Goal: Contribute content: Add original content to the website for others to see

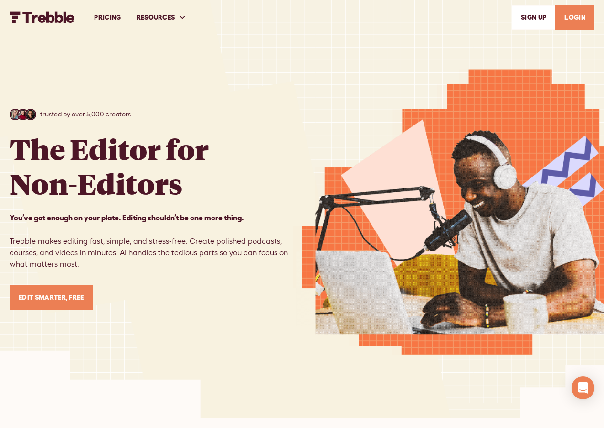
click at [569, 19] on link "LOGIN" at bounding box center [574, 17] width 39 height 24
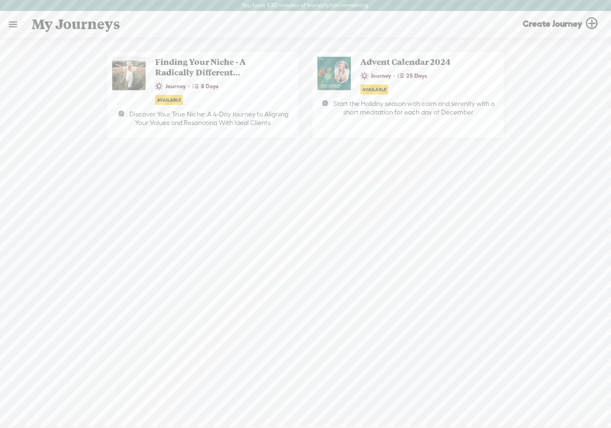
click at [14, 22] on link at bounding box center [12, 24] width 25 height 25
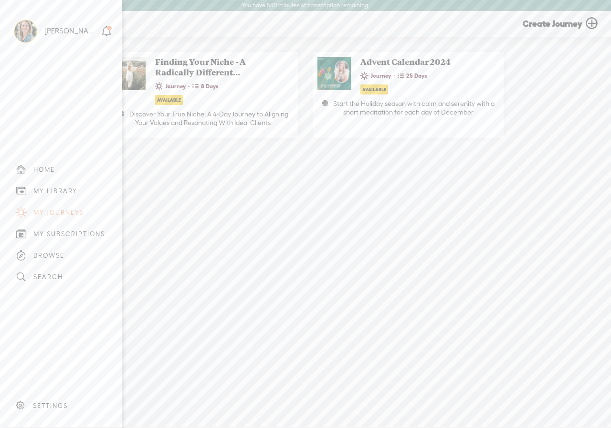
click at [45, 187] on div "MY LIBRARY" at bounding box center [55, 191] width 44 height 8
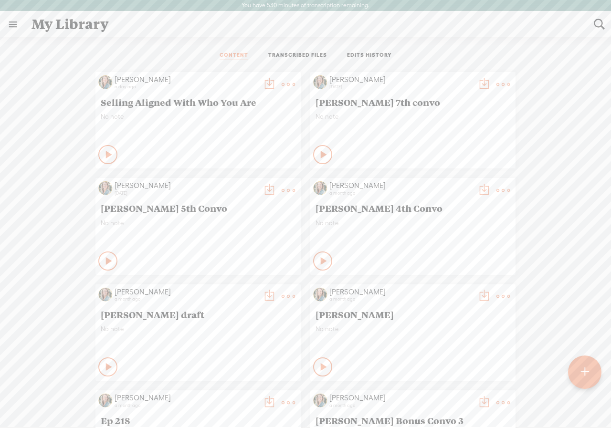
click at [583, 370] on t at bounding box center [585, 372] width 8 height 21
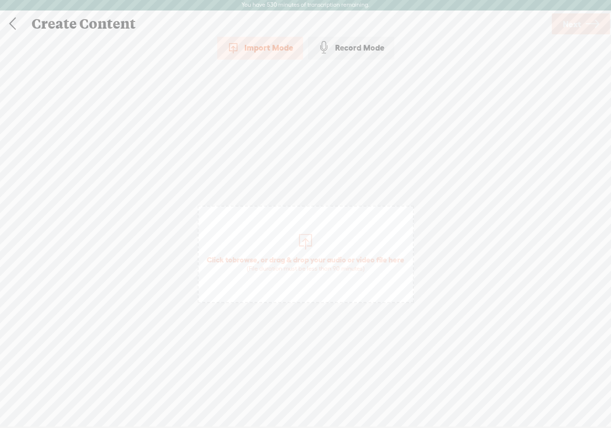
click at [302, 242] on div at bounding box center [305, 240] width 19 height 19
click at [580, 21] on span "Next" at bounding box center [572, 24] width 18 height 24
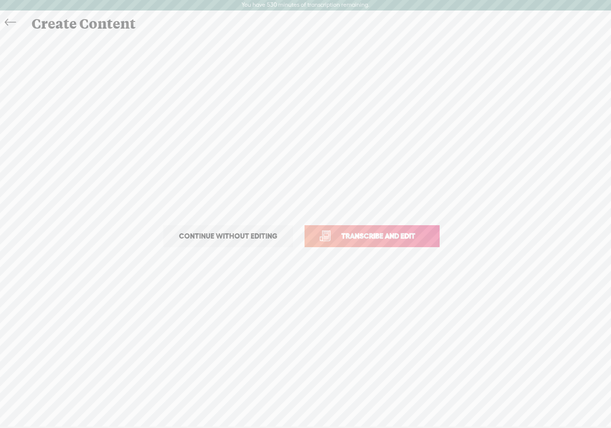
click at [348, 232] on span "Transcribe and edit" at bounding box center [378, 236] width 94 height 11
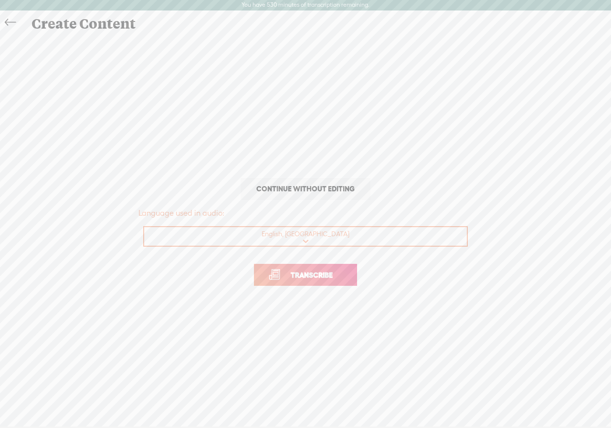
click at [304, 276] on span "Transcribe" at bounding box center [312, 275] width 62 height 11
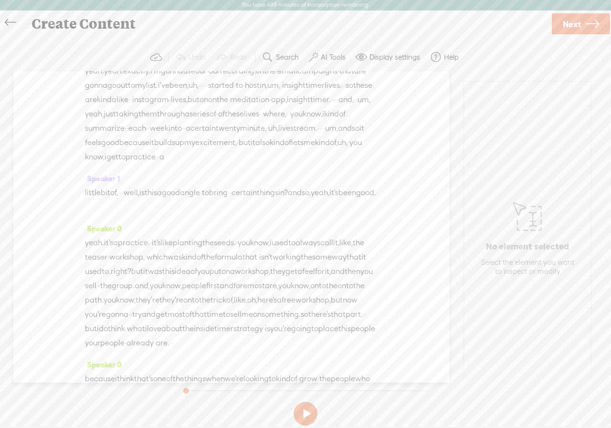
scroll to position [907, 0]
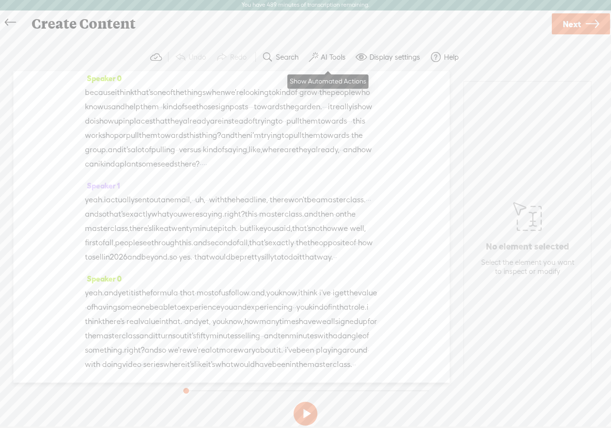
click at [323, 56] on label "AI Tools" at bounding box center [333, 58] width 25 height 10
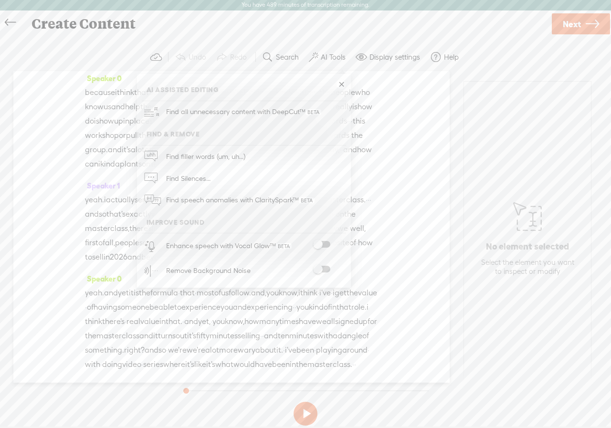
click at [345, 85] on link at bounding box center [342, 85] width 10 height 10
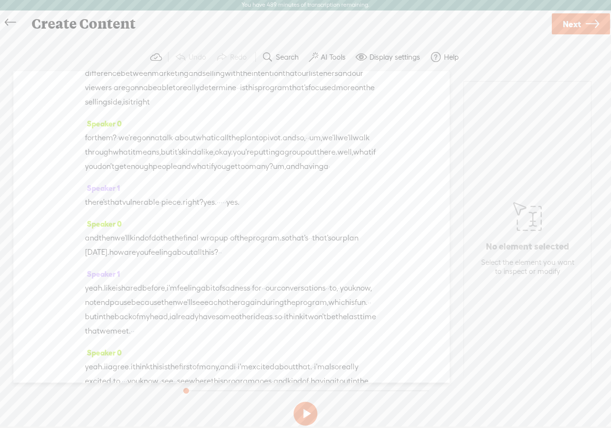
scroll to position [0, 0]
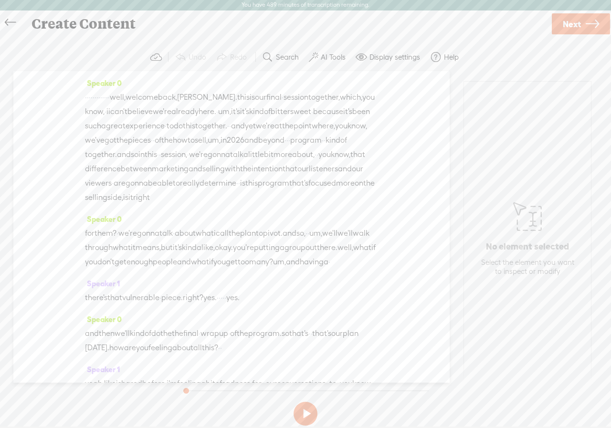
click at [87, 98] on span "·" at bounding box center [86, 97] width 2 height 14
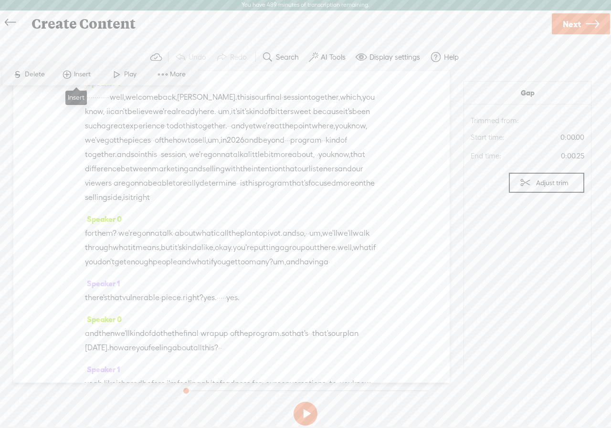
click at [74, 72] on span "Insert" at bounding box center [83, 75] width 19 height 10
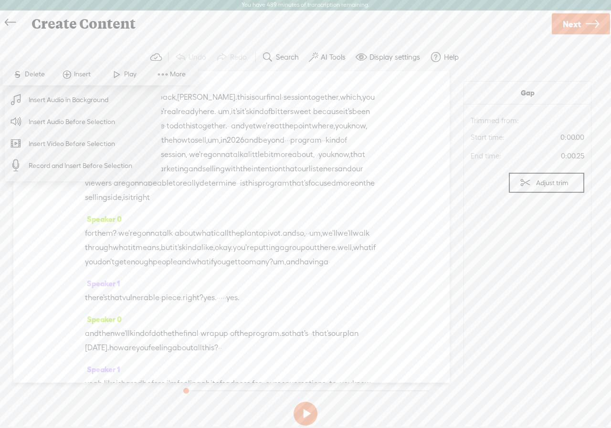
click at [73, 162] on span "Record and Insert Before Selection" at bounding box center [80, 165] width 141 height 21
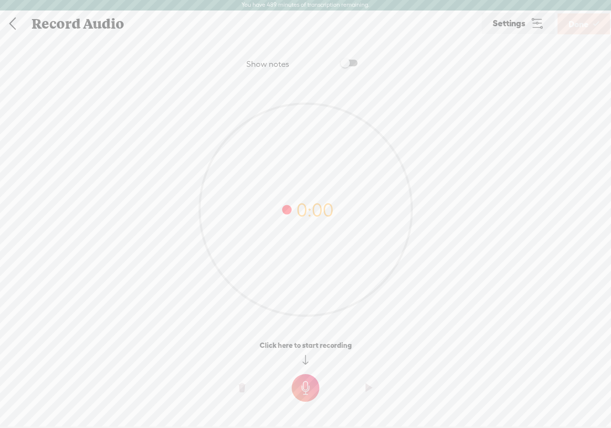
click at [307, 392] on t at bounding box center [306, 388] width 28 height 28
click at [307, 392] on t at bounding box center [306, 395] width 28 height 28
click at [576, 21] on span "Done" at bounding box center [578, 24] width 20 height 24
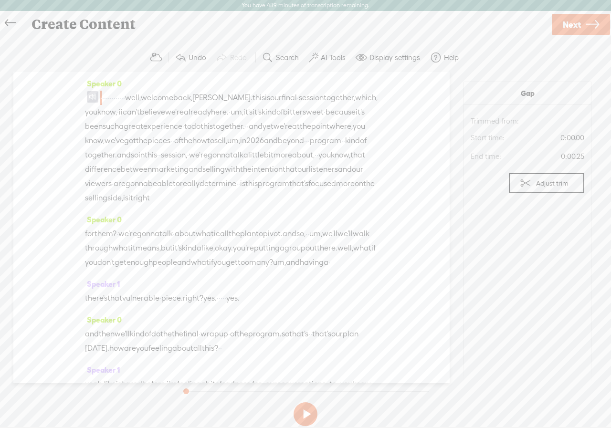
click at [93, 98] on span at bounding box center [92, 96] width 11 height 11
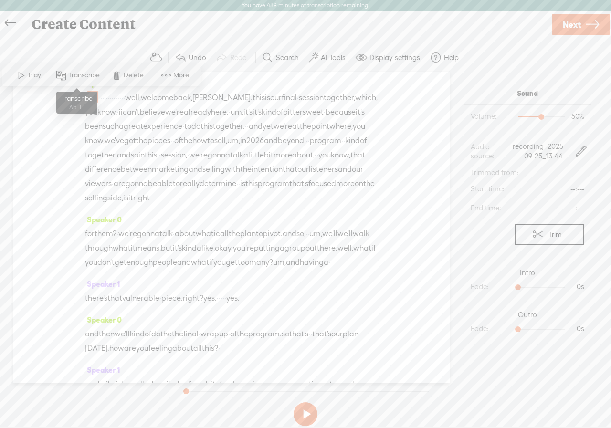
click at [84, 73] on span "Transcribe" at bounding box center [85, 76] width 34 height 10
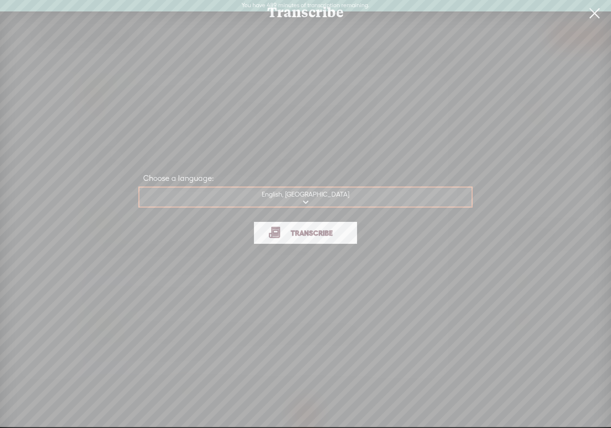
click at [296, 236] on span "Transcribe" at bounding box center [312, 233] width 62 height 11
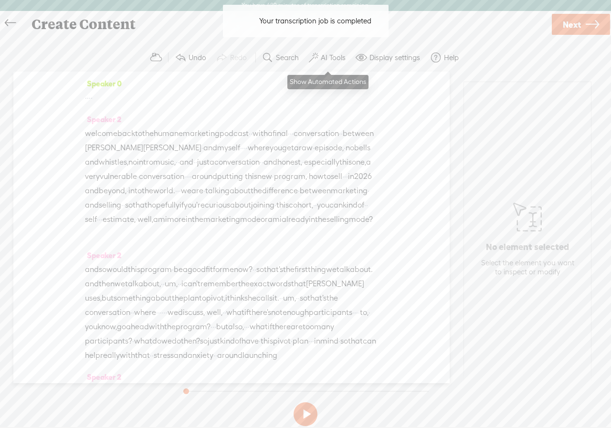
click at [327, 56] on label "AI Tools" at bounding box center [333, 58] width 25 height 10
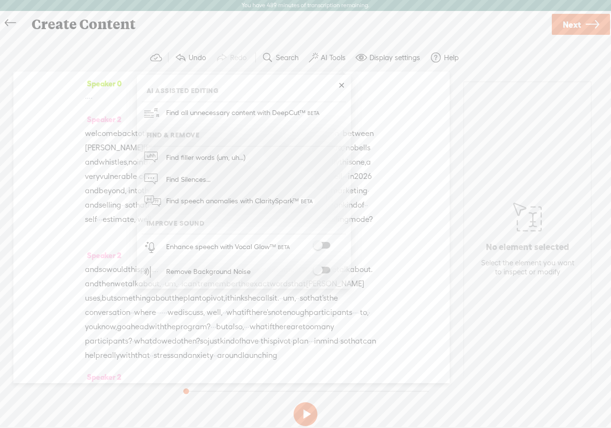
click at [316, 245] on span at bounding box center [321, 245] width 17 height 7
click at [320, 273] on span at bounding box center [321, 270] width 17 height 7
click at [398, 128] on div "Speaker 0 · · · · Speaker 2 welcome back to the humane marketing podcast · · wi…" at bounding box center [231, 228] width 436 height 312
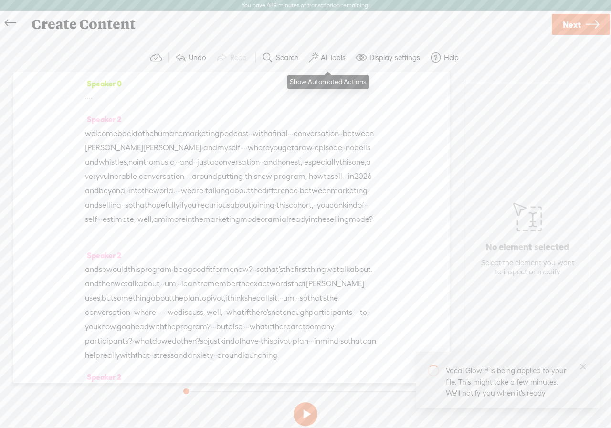
click at [330, 54] on label "AI Tools" at bounding box center [333, 58] width 25 height 10
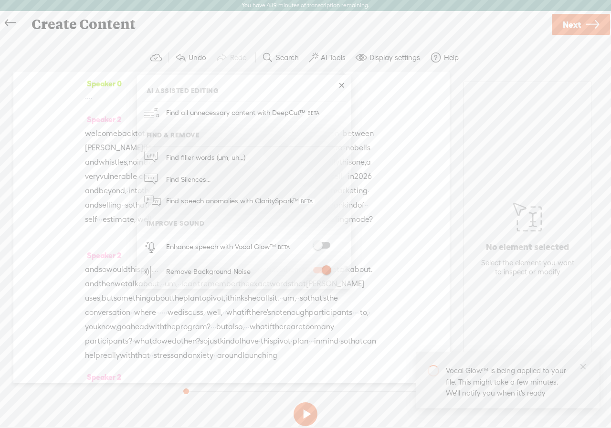
click at [319, 245] on span at bounding box center [321, 245] width 17 height 7
drag, startPoint x: 488, startPoint y: 110, endPoint x: 552, endPoint y: 38, distance: 96.7
click at [488, 110] on div "No element selected Select the element you want to inspect or modify" at bounding box center [527, 237] width 127 height 311
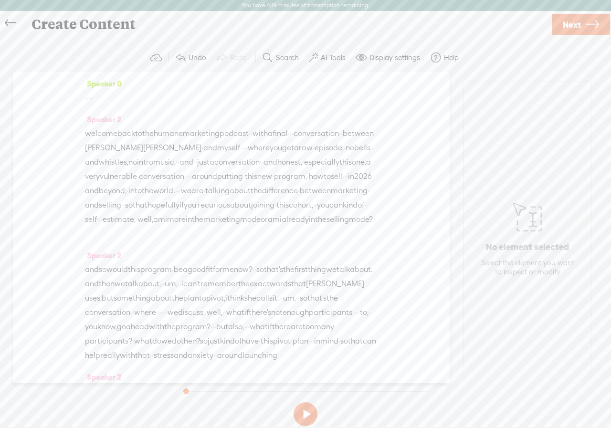
click at [566, 28] on span "Next" at bounding box center [572, 24] width 18 height 24
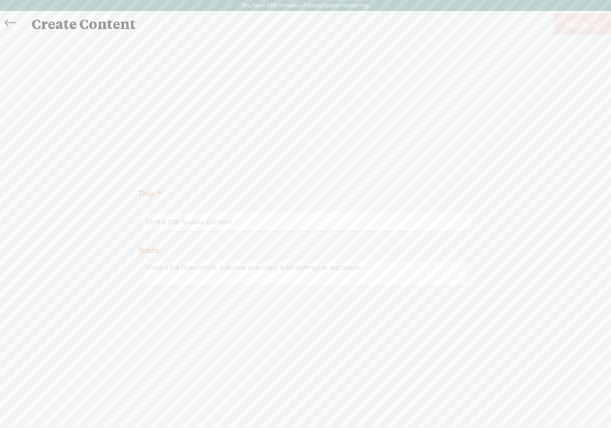
click at [176, 221] on input "text" at bounding box center [307, 222] width 327 height 19
type input "[PERSON_NAME] final draft"
click at [580, 24] on span "Finish" at bounding box center [576, 24] width 22 height 24
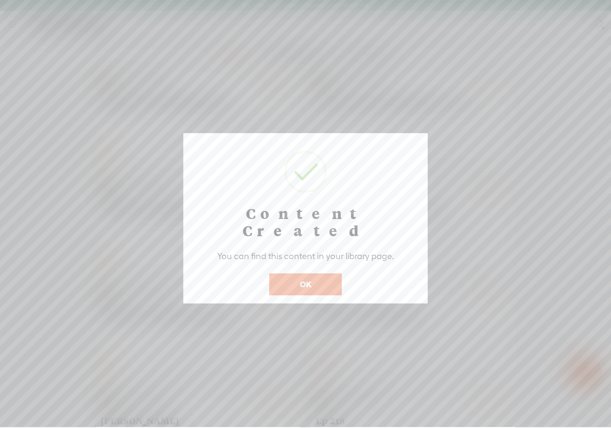
click at [610, 364] on html "You have 489 minutes of transcription remaining. Upgrade to increase your limit…" at bounding box center [305, 214] width 611 height 428
click at [307, 274] on button "OK" at bounding box center [305, 285] width 73 height 22
